Goal: Information Seeking & Learning: Check status

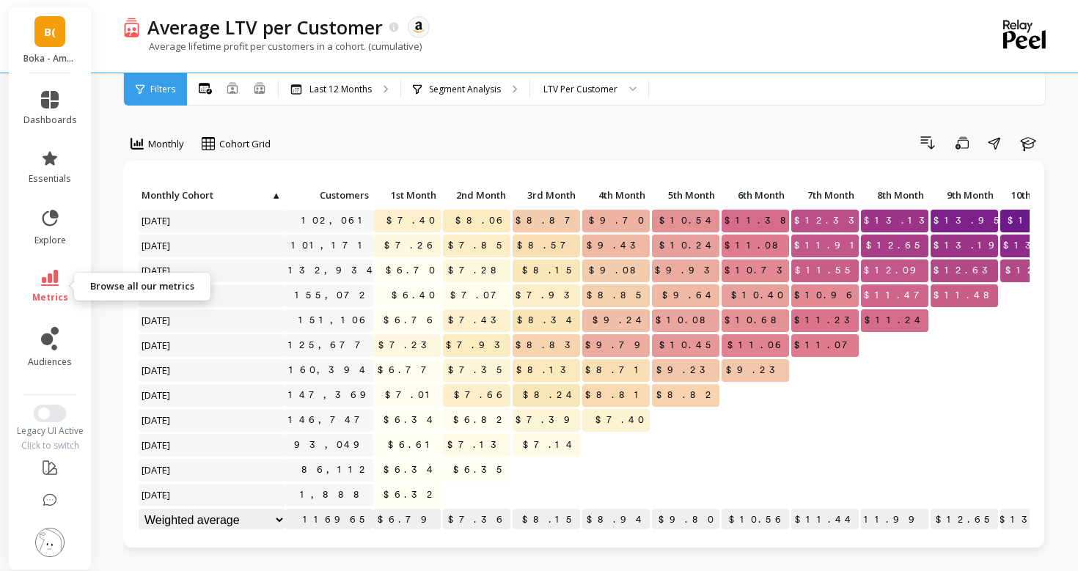
click at [41, 280] on icon at bounding box center [50, 278] width 18 height 16
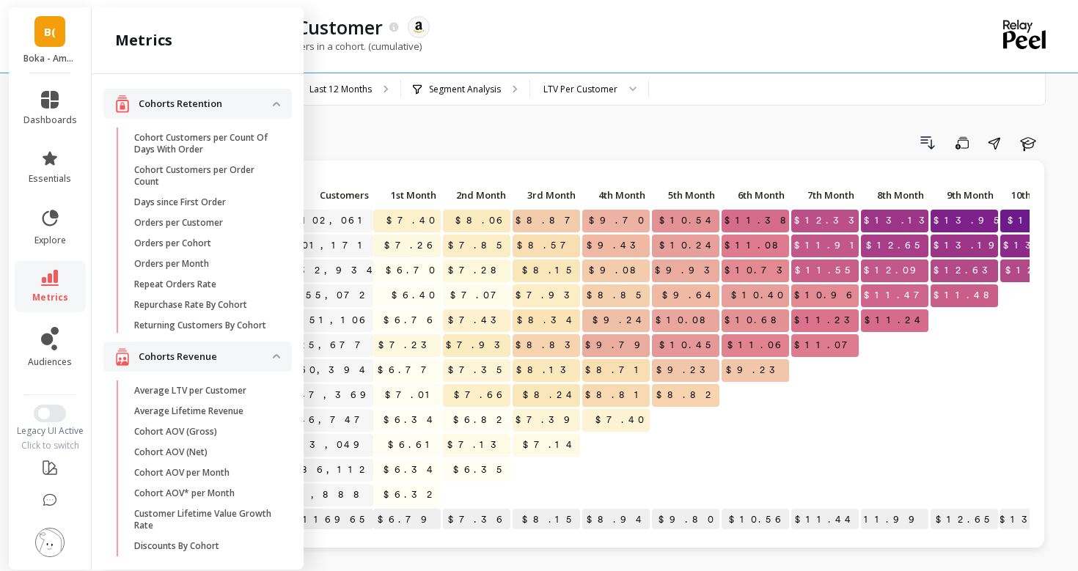
scroll to position [1029, 0]
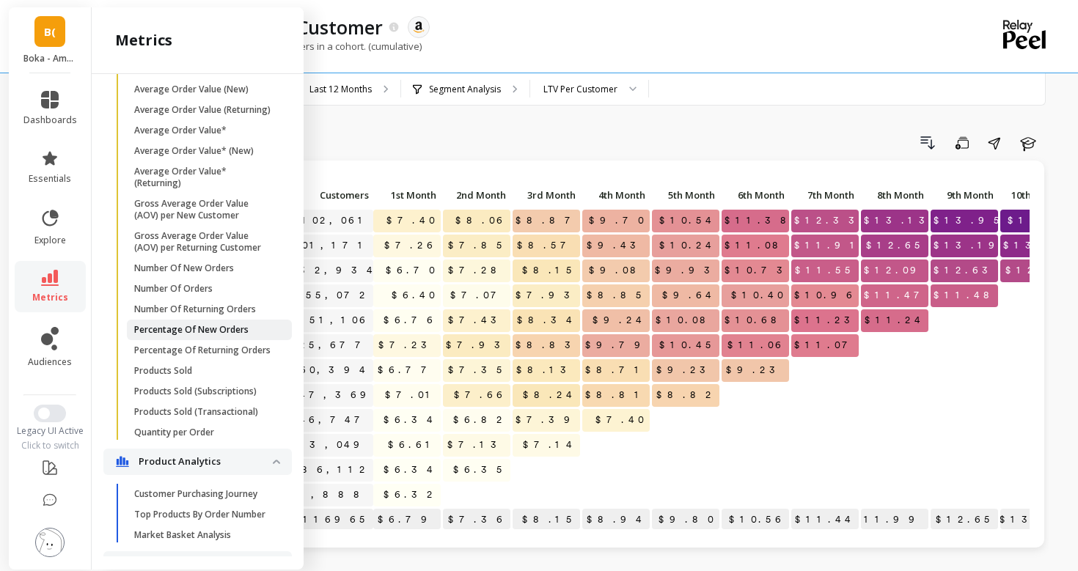
click at [158, 330] on p "Percentage Of New Orders" at bounding box center [191, 330] width 114 height 12
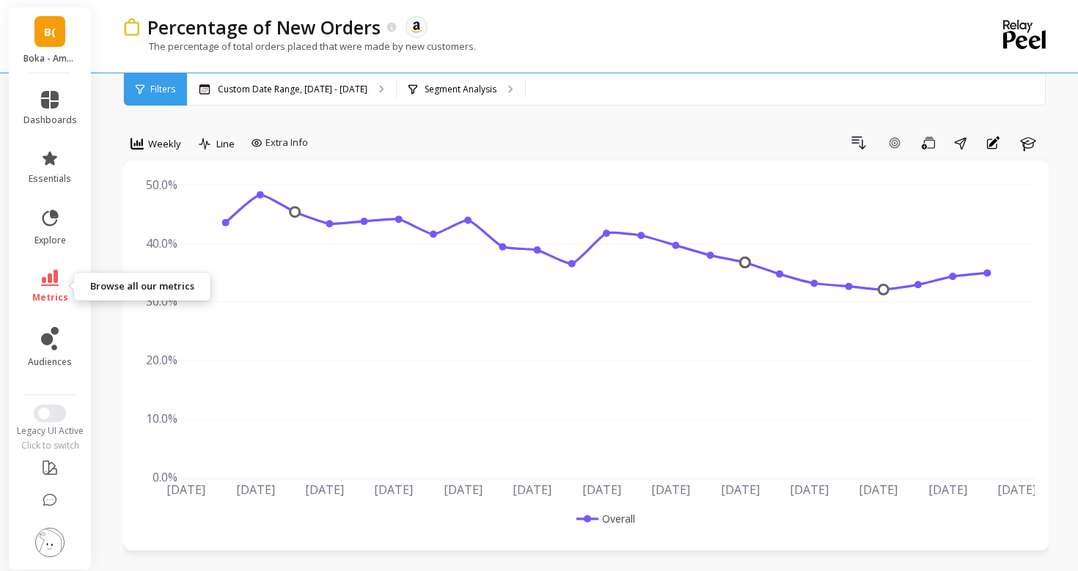
click at [54, 280] on icon at bounding box center [50, 278] width 18 height 16
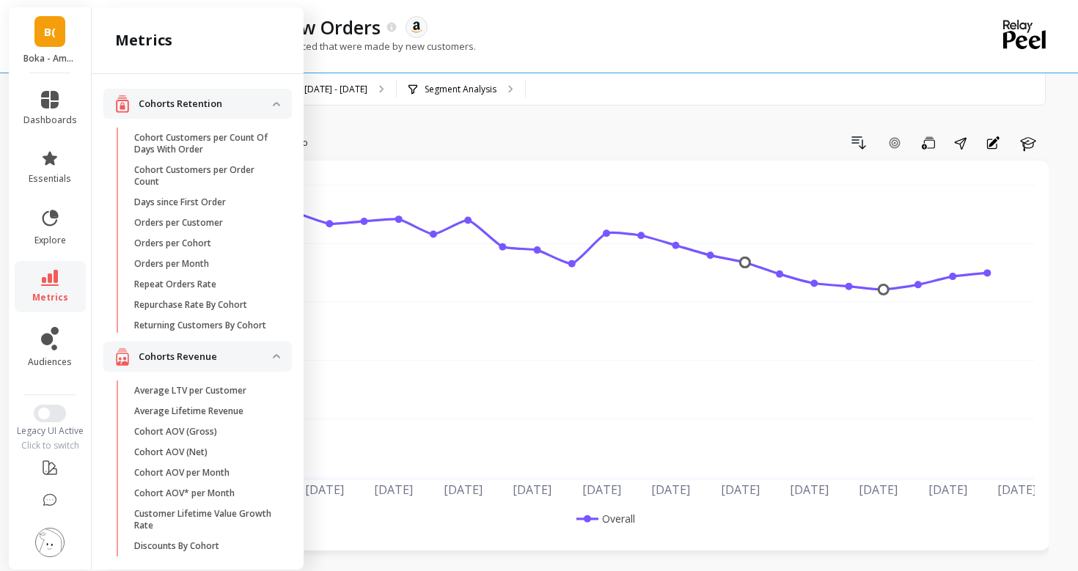
scroll to position [1029, 0]
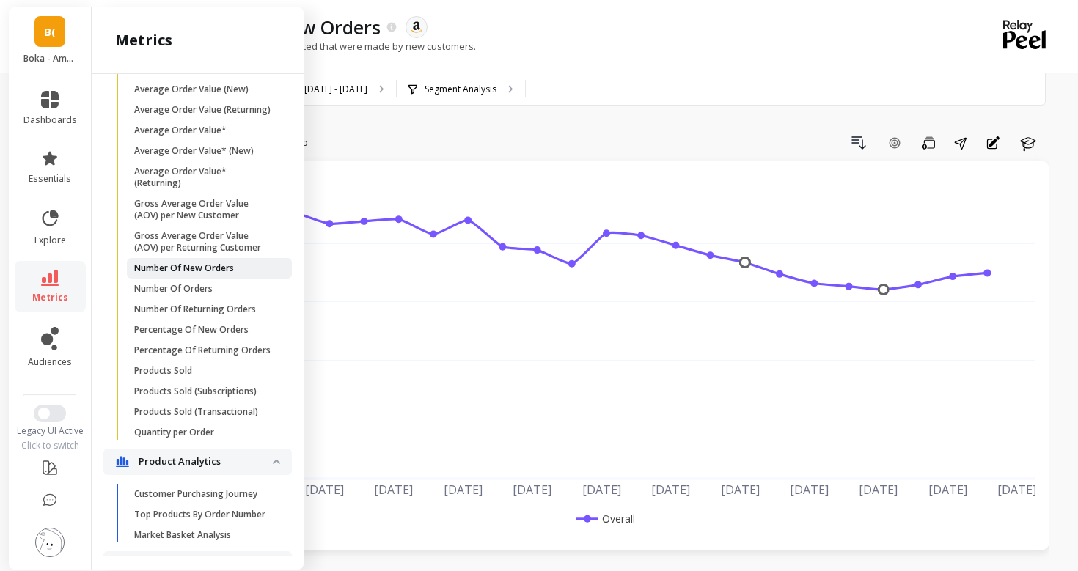
click at [203, 268] on p "Number Of New Orders" at bounding box center [184, 269] width 100 height 12
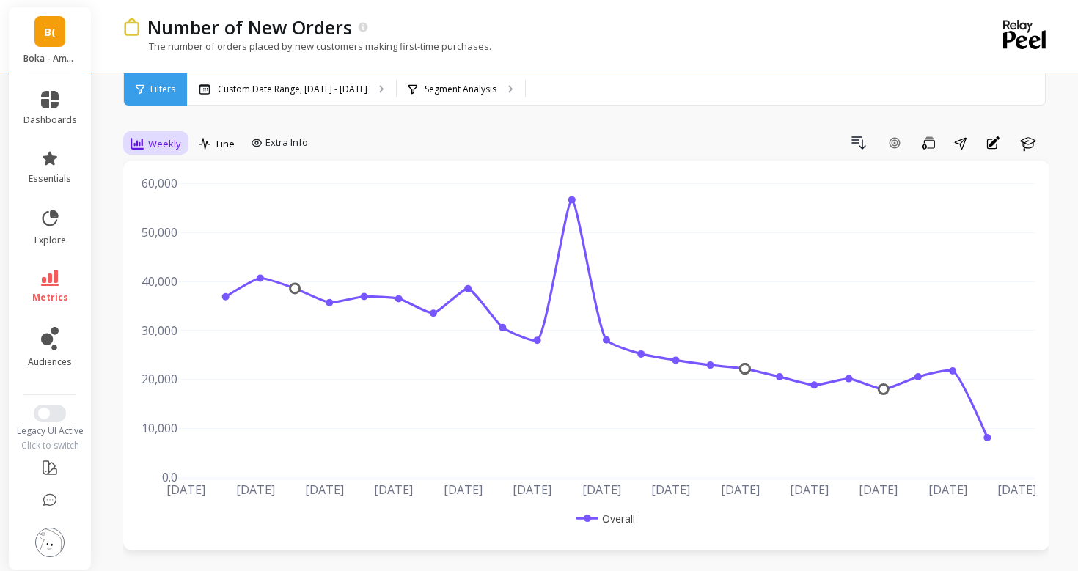
click at [160, 144] on span "Weekly" at bounding box center [164, 144] width 33 height 14
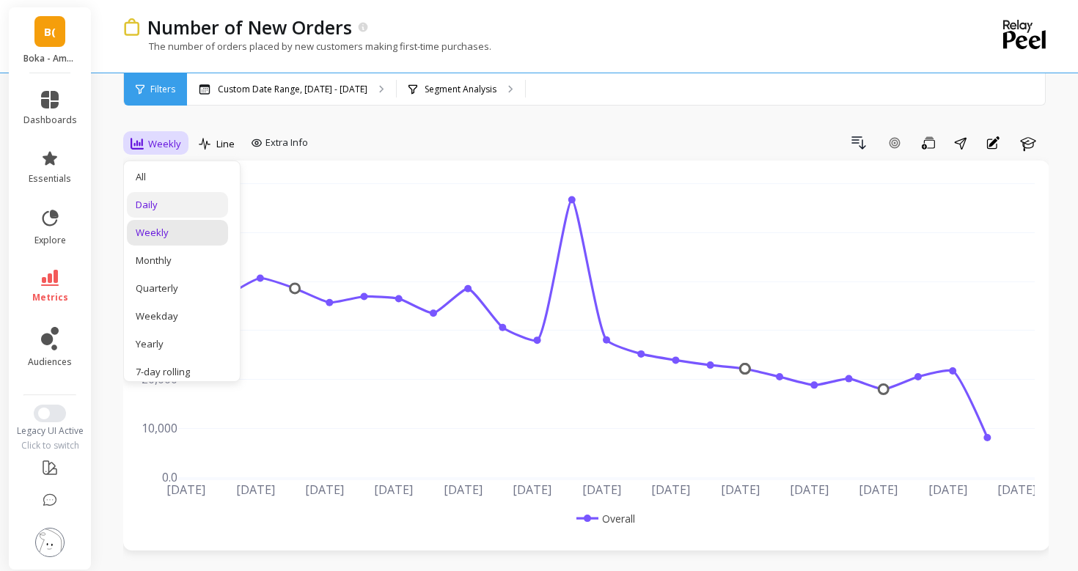
click at [183, 200] on div "Daily" at bounding box center [178, 205] width 84 height 14
